Goal: Information Seeking & Learning: Learn about a topic

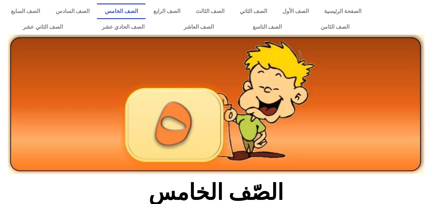
scroll to position [209, 0]
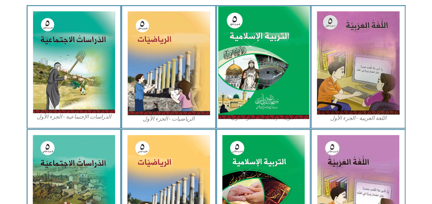
click at [295, 56] on img at bounding box center [263, 62] width 91 height 113
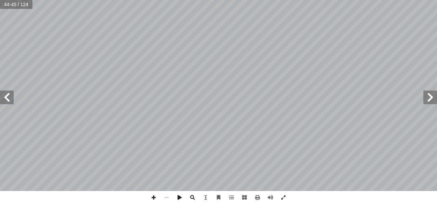
click at [433, 102] on span at bounding box center [431, 98] width 14 height 14
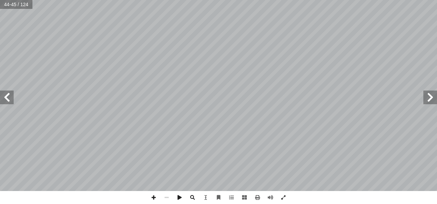
click at [433, 102] on span at bounding box center [431, 98] width 14 height 14
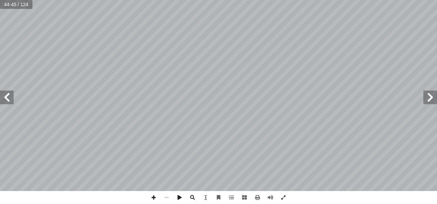
click at [433, 102] on span at bounding box center [431, 98] width 14 height 14
click at [10, 97] on span at bounding box center [7, 98] width 14 height 14
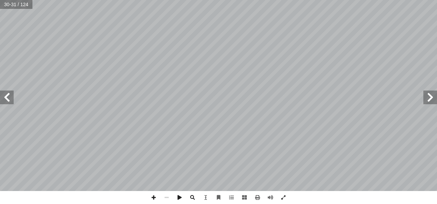
click at [10, 97] on span at bounding box center [7, 98] width 14 height 14
click at [430, 100] on span at bounding box center [431, 98] width 14 height 14
click at [8, 100] on span at bounding box center [7, 98] width 14 height 14
